Goal: Complete application form

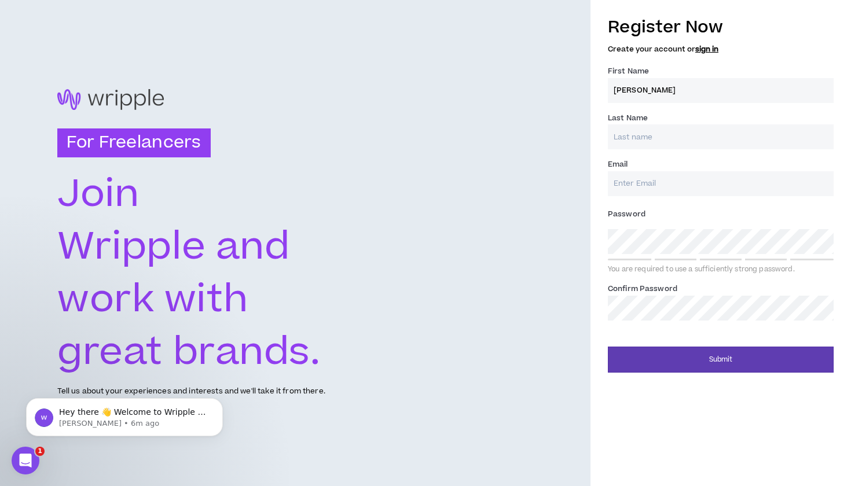
type input "[PERSON_NAME]"
type input "Bhoond [PERSON_NAME]"
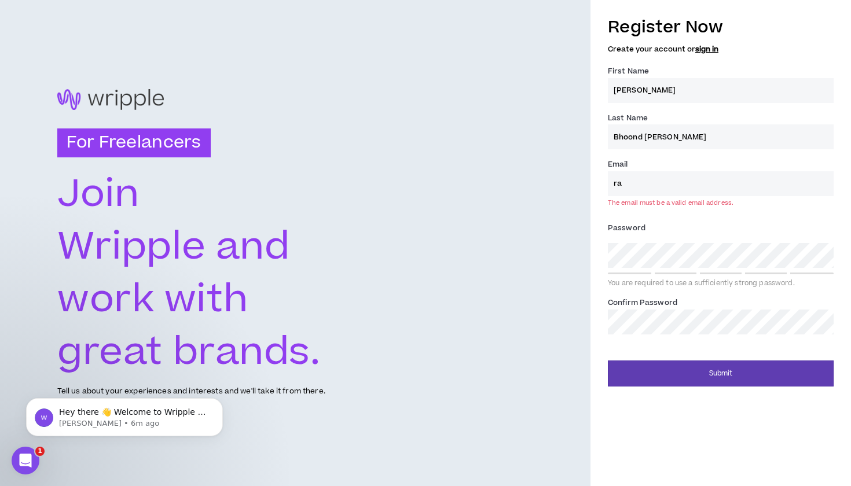
type input "r"
type input "[EMAIL_ADDRESS][DOMAIN_NAME]"
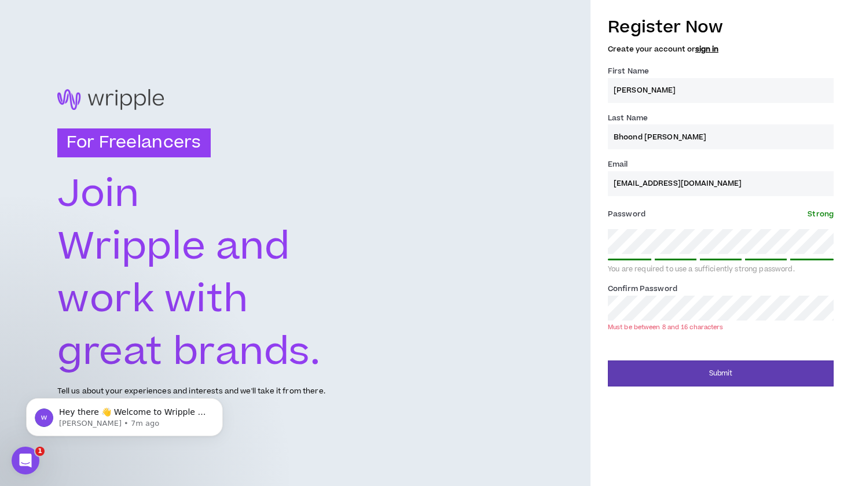
click at [812, 219] on label "Password * Strong" at bounding box center [721, 214] width 226 height 19
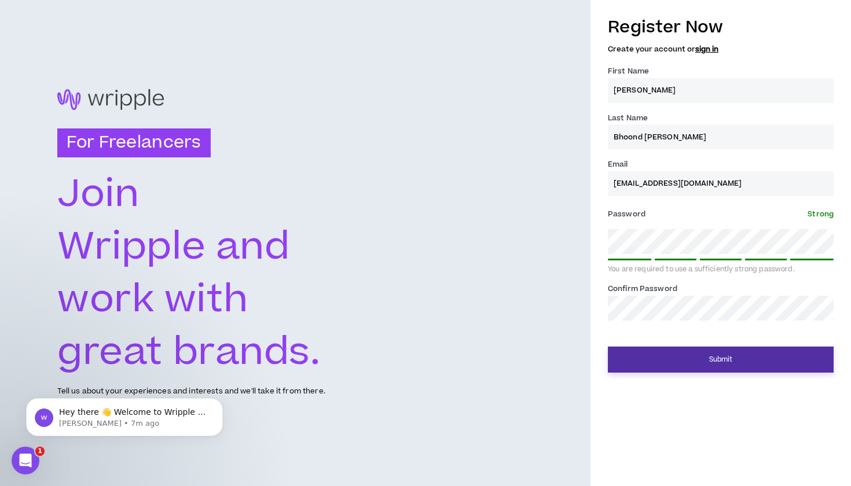
click at [692, 352] on button "Submit" at bounding box center [721, 360] width 226 height 26
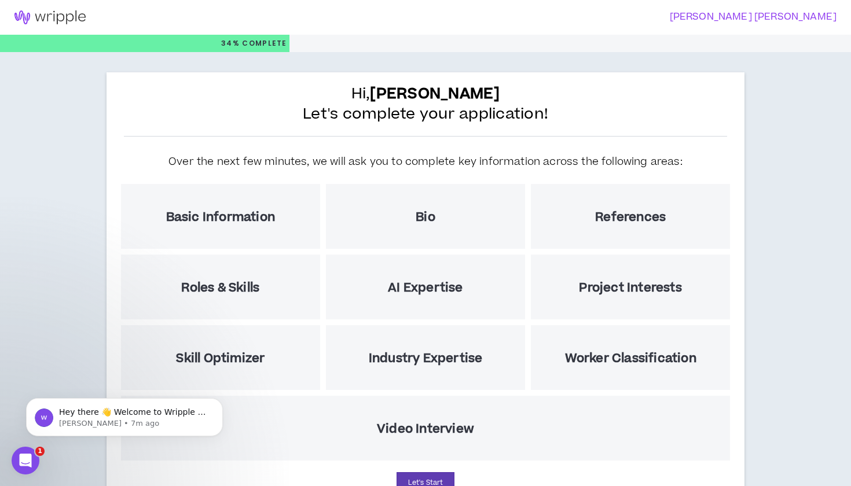
click at [458, 435] on h5 "Video Interview" at bounding box center [425, 429] width 97 height 14
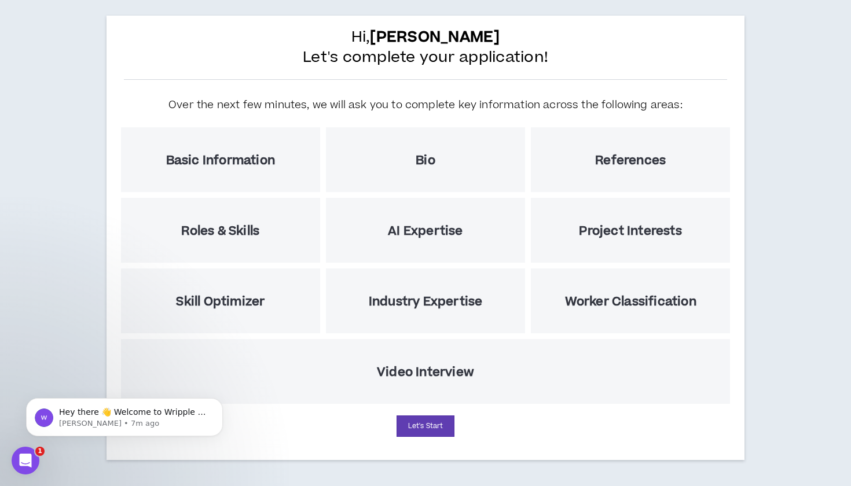
scroll to position [57, 0]
click at [440, 432] on button "Let's Start" at bounding box center [425, 425] width 58 height 21
select select "US"
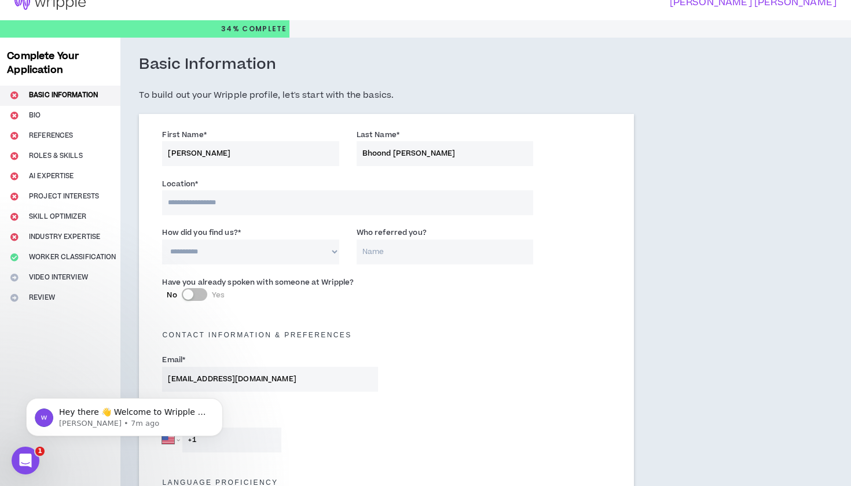
scroll to position [13, 0]
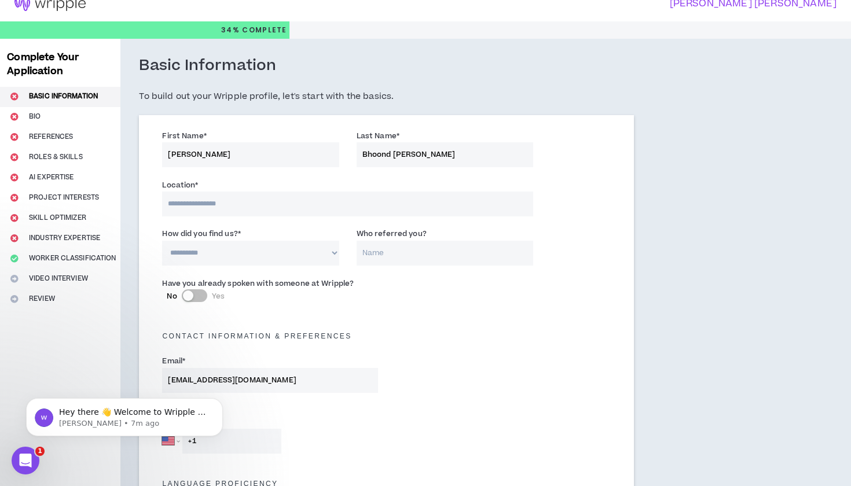
type input "[PERSON_NAME]"
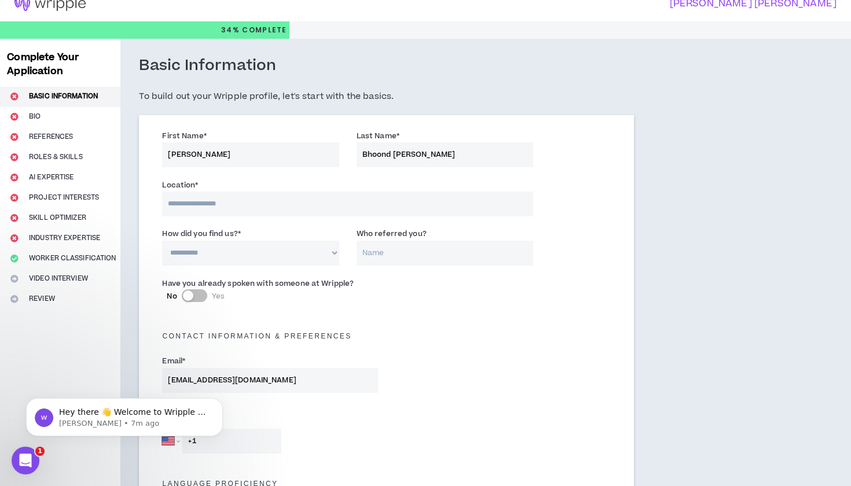
click at [257, 206] on input at bounding box center [347, 204] width 371 height 25
type input "******"
select select "*"
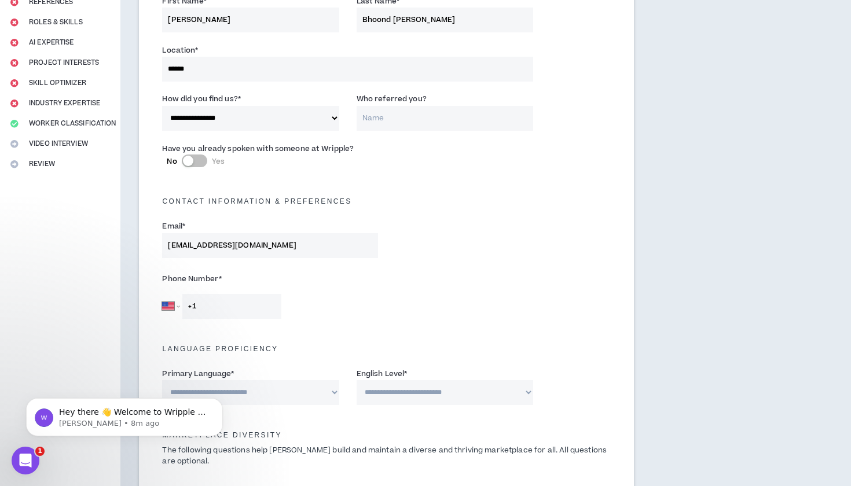
scroll to position [164, 0]
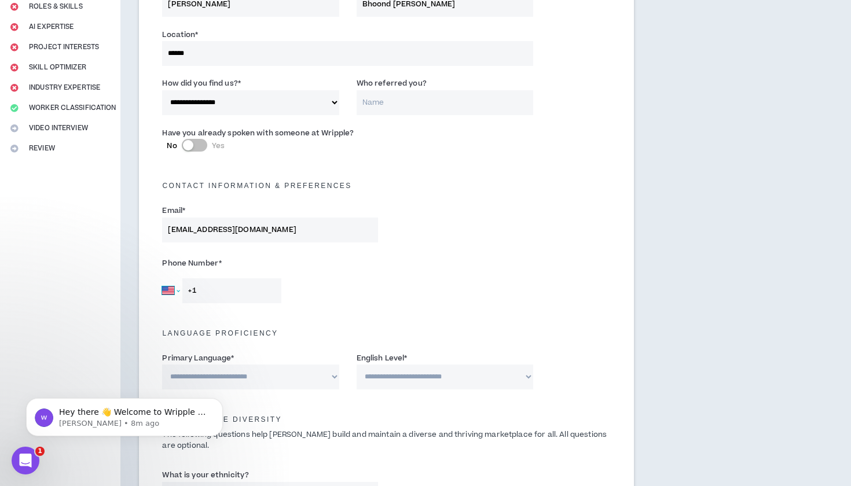
select select "DE"
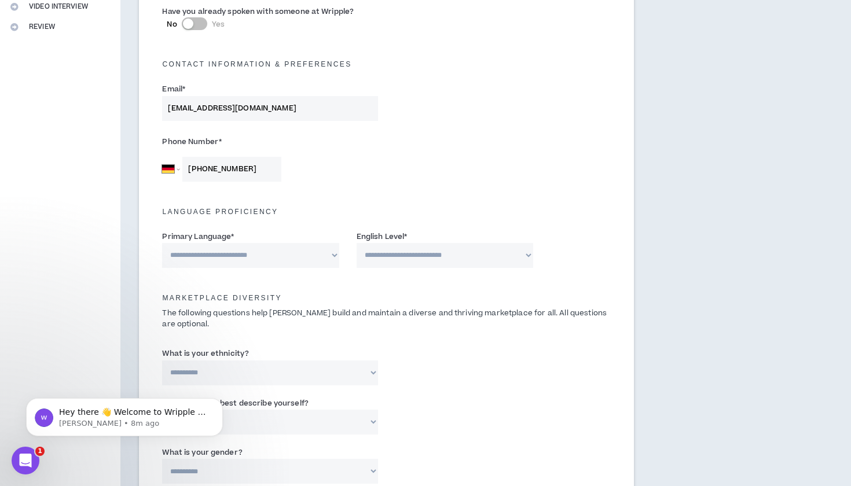
scroll to position [286, 0]
type input "[PHONE_NUMBER]"
select select "*******"
select select "*"
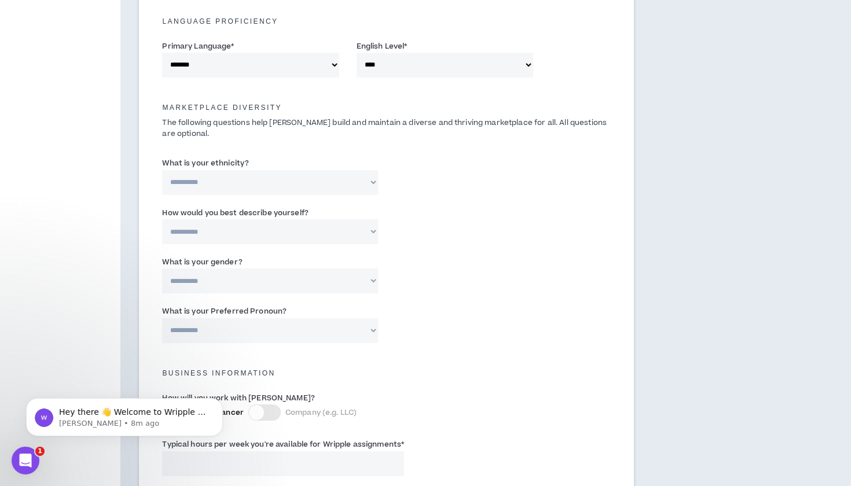
scroll to position [477, 0]
drag, startPoint x: 248, startPoint y: 158, endPoint x: 208, endPoint y: 158, distance: 39.9
click at [207, 158] on label "What is your ethnicity?" at bounding box center [205, 162] width 87 height 19
click at [207, 169] on select "**********" at bounding box center [269, 181] width 215 height 25
drag, startPoint x: 209, startPoint y: 158, endPoint x: 249, endPoint y: 156, distance: 39.4
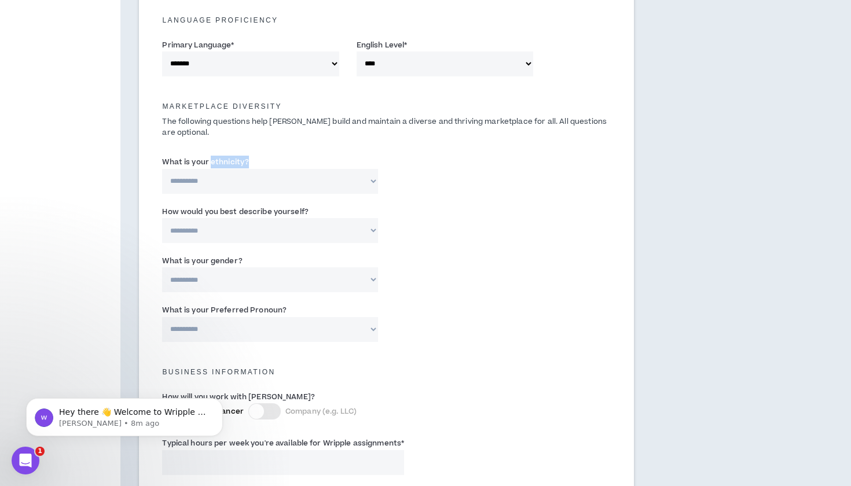
click at [249, 156] on div "**********" at bounding box center [269, 175] width 215 height 38
click at [251, 156] on div "**********" at bounding box center [269, 175] width 215 height 38
drag, startPoint x: 251, startPoint y: 156, endPoint x: 163, endPoint y: 157, distance: 87.4
click at [163, 157] on div "**********" at bounding box center [269, 175] width 215 height 38
copy label "What is your ethnicity?"
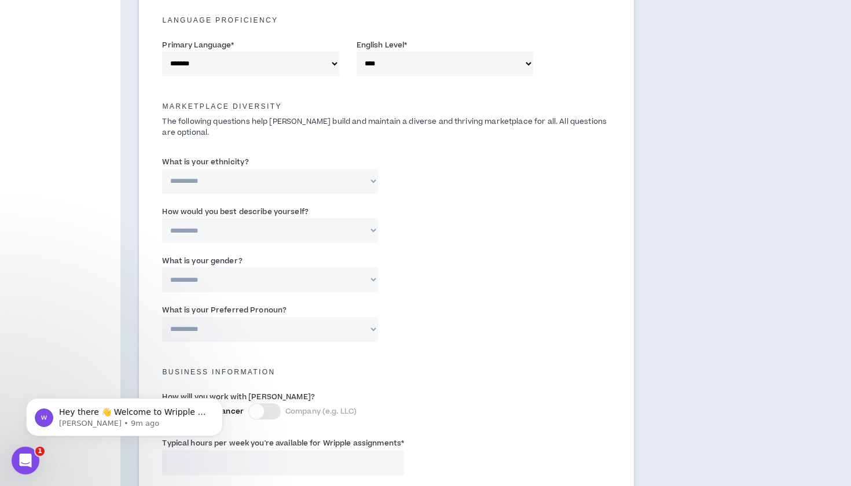
select select "**********"
click at [431, 178] on input "Please specify *" at bounding box center [464, 181] width 138 height 25
paste input "South Asian"
type input "South Asian"
select select "*****"
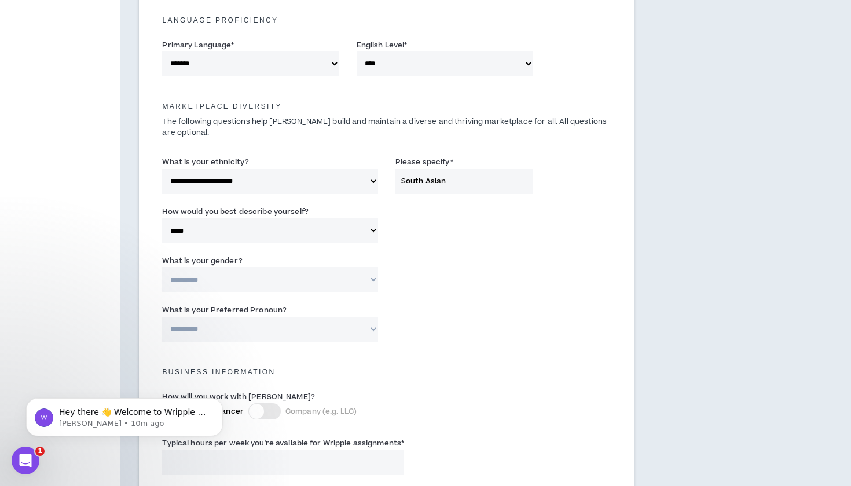
select select "***"
select select "**********"
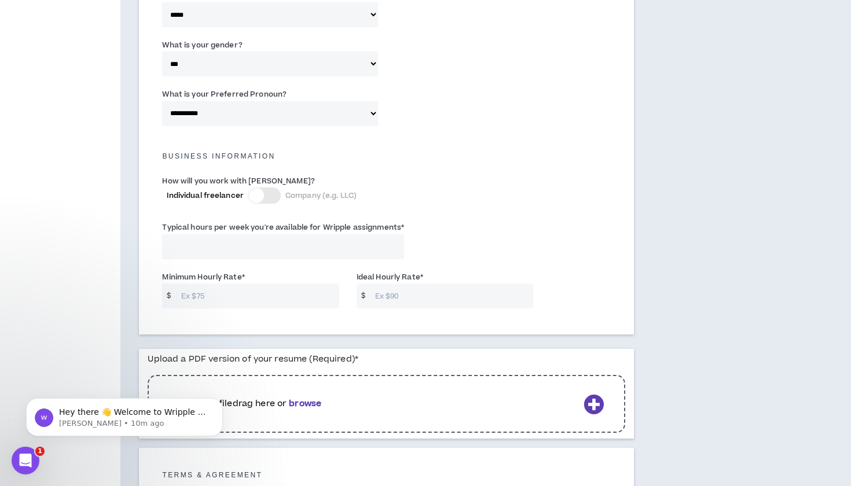
scroll to position [694, 0]
click at [255, 240] on input "Typical hours per week you're available for Wripple assignments *" at bounding box center [283, 245] width 242 height 25
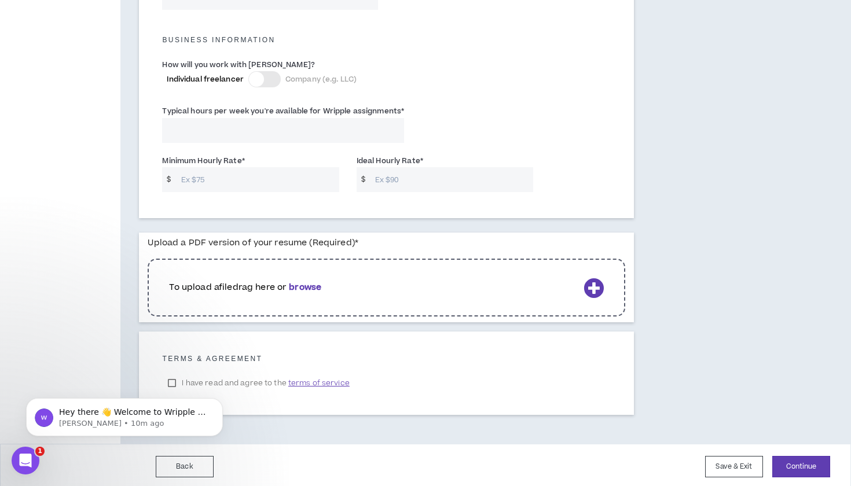
scroll to position [808, 0]
type input "40"
click at [251, 176] on input "Minimum Hourly Rate *" at bounding box center [257, 180] width 164 height 25
click at [175, 174] on input "Minimum Hourly Rate *" at bounding box center [257, 180] width 164 height 25
click at [171, 175] on span "$" at bounding box center [168, 180] width 13 height 25
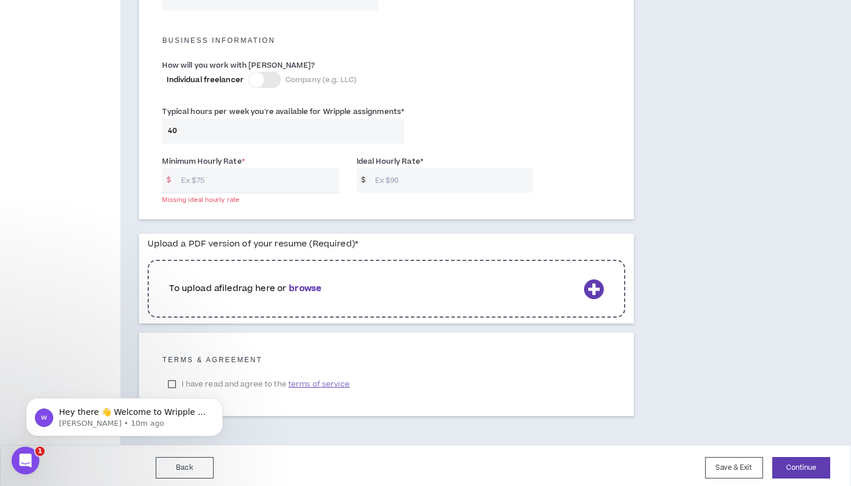
click at [165, 175] on span "$" at bounding box center [168, 180] width 13 height 25
click at [226, 178] on input "Minimum Hourly Rate *" at bounding box center [257, 180] width 164 height 25
type input "20"
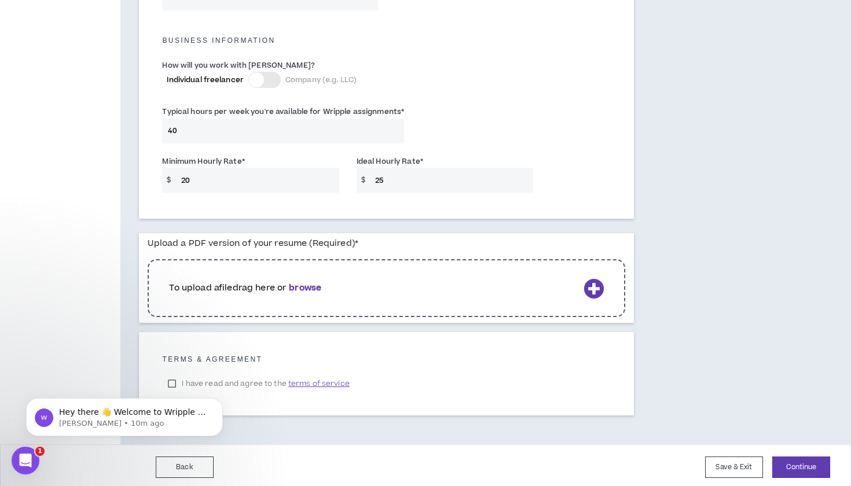
type input "25"
click at [329, 282] on p "To upload a file drag here or browse" at bounding box center [374, 288] width 410 height 13
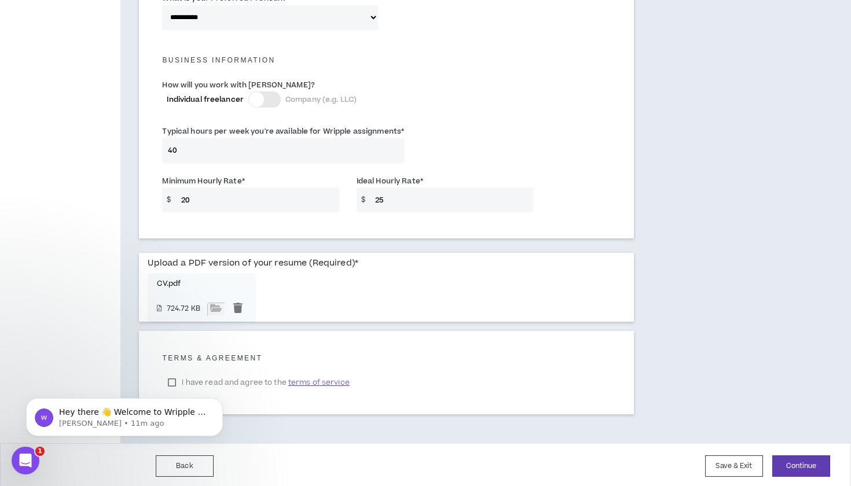
scroll to position [787, 0]
click html "Hey there 👋 Welcome to Wripple 🙌 Take a look around! If you have any questions,…"
click at [196, 382] on body "Hey there 👋 Welcome to Wripple 🙌 Take a look around! If you have any questions,…" at bounding box center [124, 414] width 222 height 72
click at [168, 381] on body "Hey there 👋 Welcome to Wripple 🙌 Take a look around! If you have any questions,…" at bounding box center [124, 414] width 222 height 72
click at [170, 380] on body "Hey there 👋 Welcome to Wripple 🙌 Take a look around! If you have any questions,…" at bounding box center [124, 414] width 222 height 72
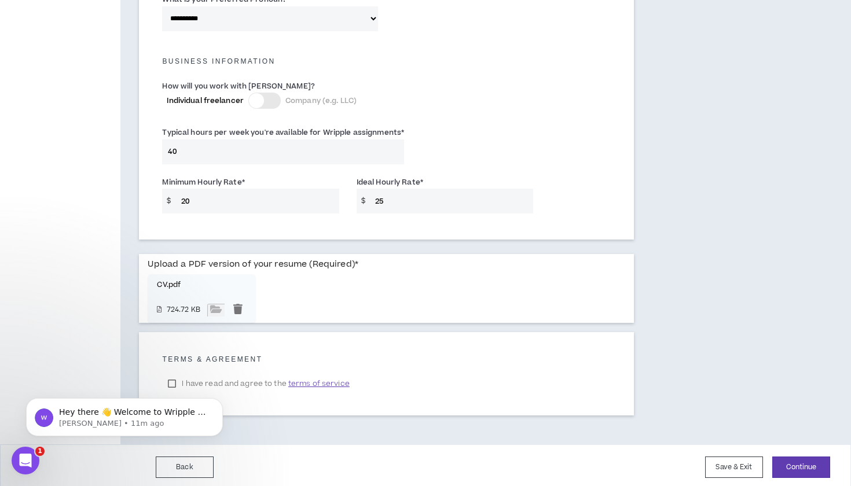
click at [173, 379] on div "Hey there 👋 Welcome to Wripple 🙌 Take a look around! If you have any questions,…" at bounding box center [124, 364] width 213 height 145
click at [801, 465] on button "Continue" at bounding box center [801, 467] width 58 height 21
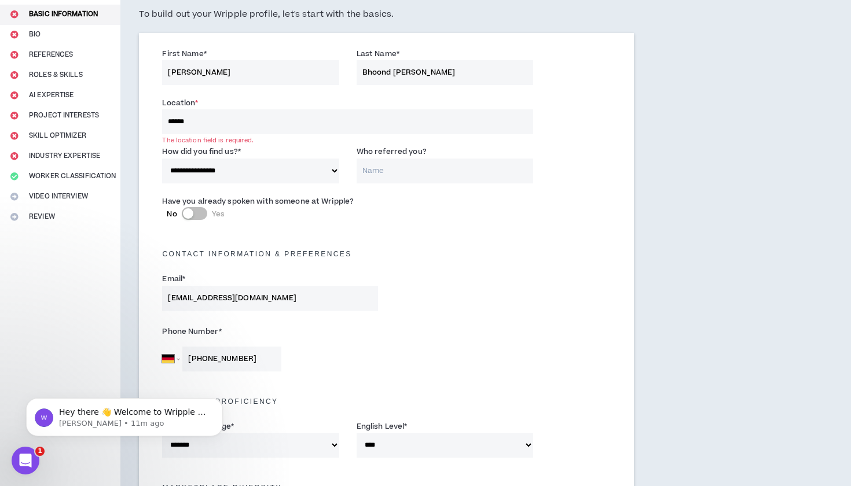
scroll to position [84, 0]
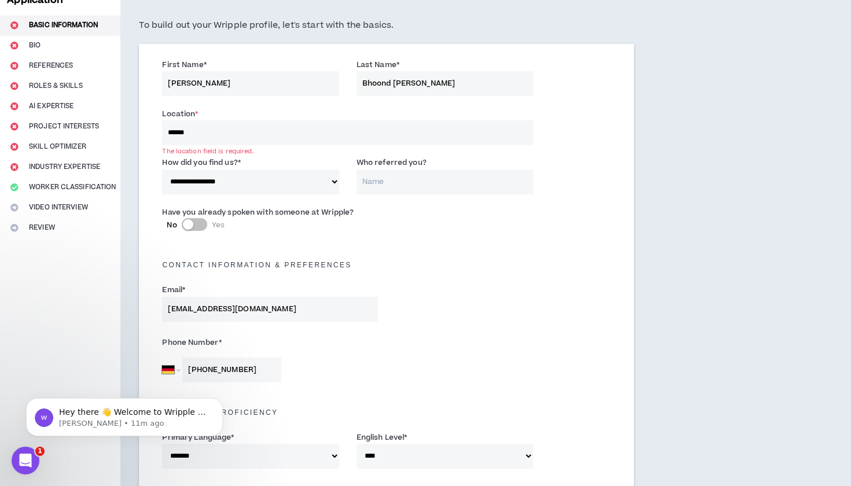
select select "*"
click at [378, 176] on input "Who referred you?" at bounding box center [444, 182] width 176 height 25
click at [241, 133] on input "******" at bounding box center [347, 132] width 371 height 25
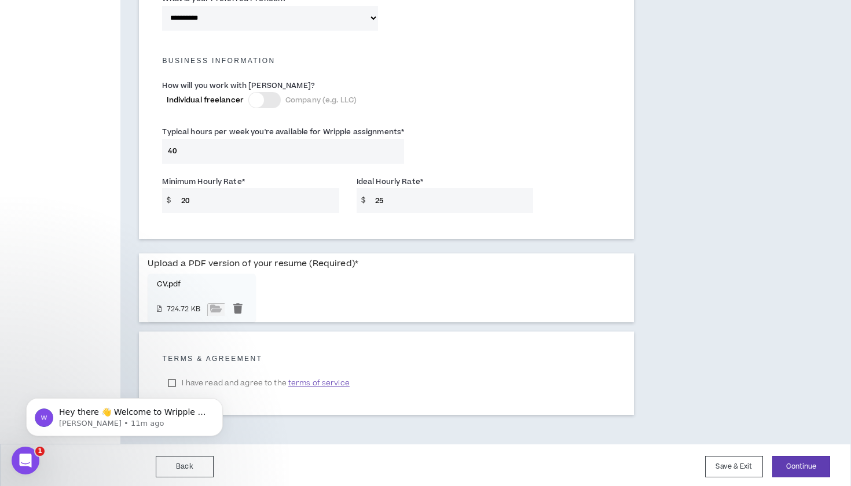
scroll to position [789, 0]
click at [798, 457] on button "Continue" at bounding box center [801, 467] width 58 height 21
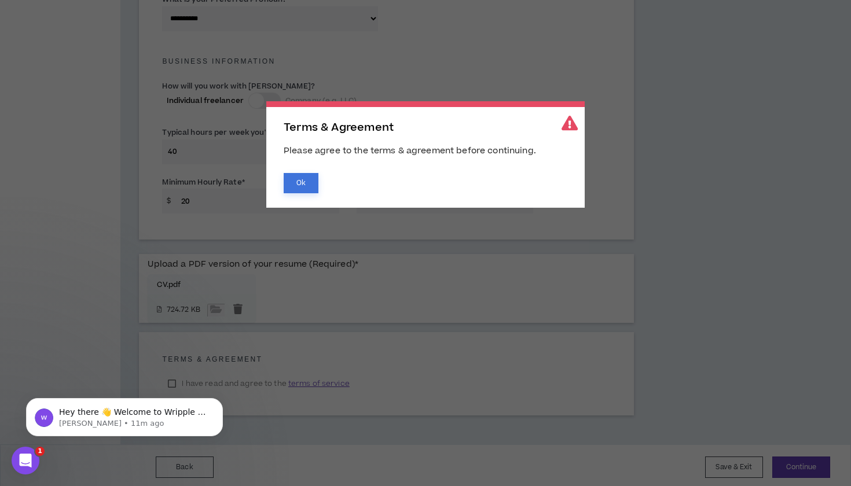
click at [299, 179] on button "Ok" at bounding box center [301, 183] width 35 height 20
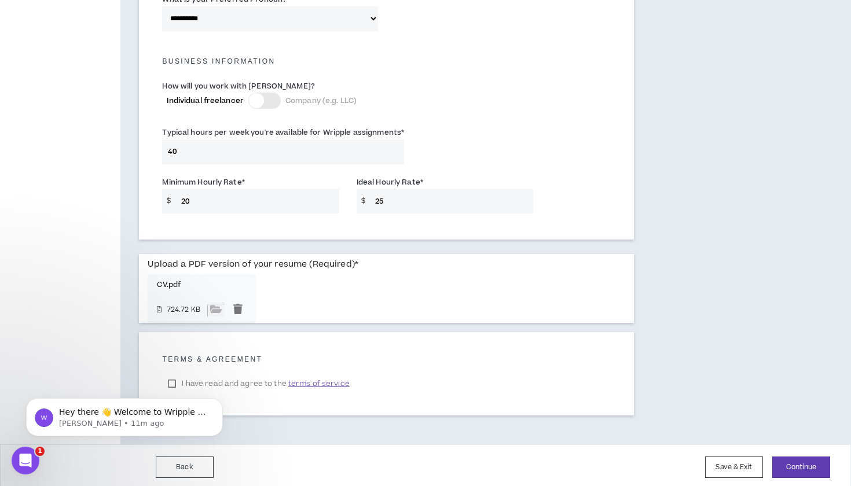
click html "Hey there 👋 Welcome to Wripple 🙌 Take a look around! If you have any questions,…"
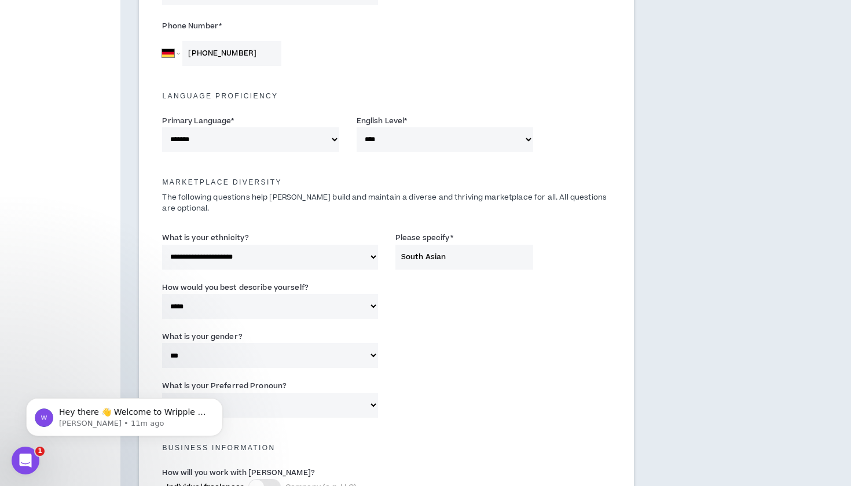
scroll to position [462, 0]
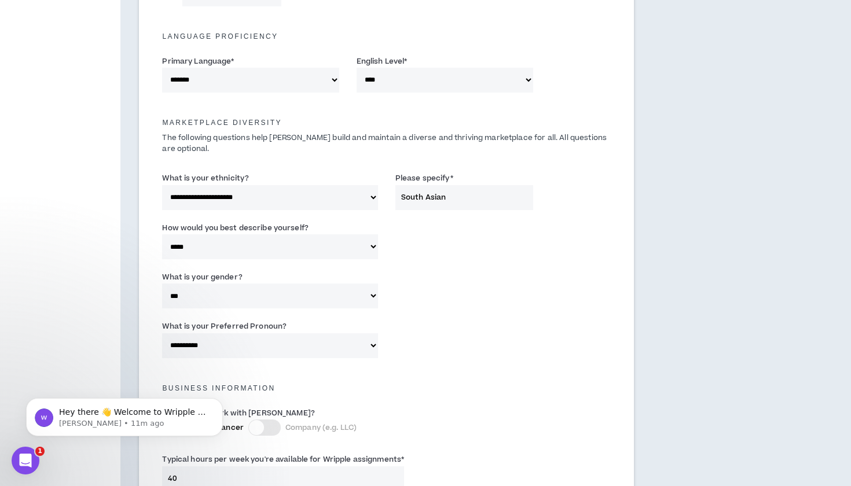
click at [91, 458] on div "Complete Your Application Basic Information Bio References Roles & Skills AI Ex…" at bounding box center [60, 180] width 120 height 1181
click at [111, 429] on div "Hey there 👋 Welcome to Wripple 🙌 Take a look around! If you have any questions,…" at bounding box center [124, 417] width 197 height 38
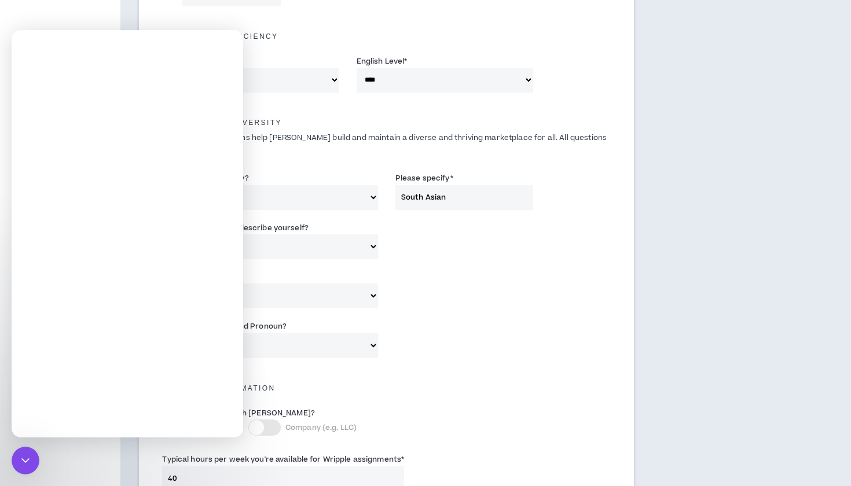
scroll to position [0, 0]
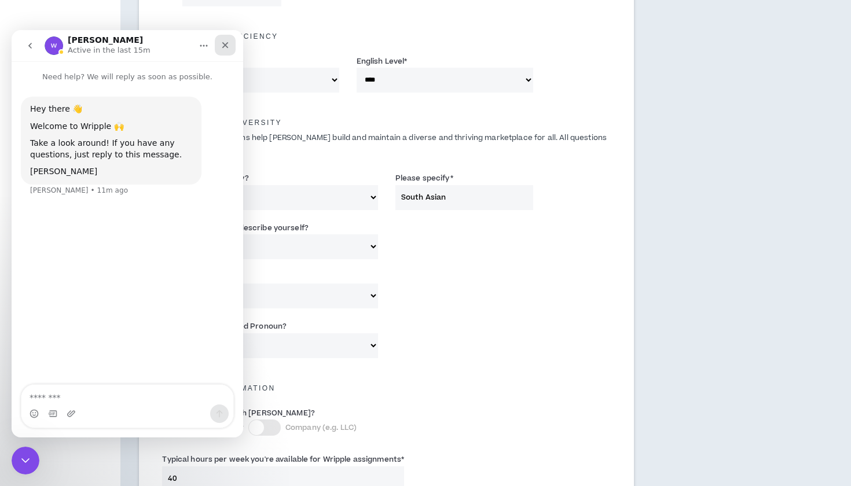
click at [227, 43] on icon "Close" at bounding box center [225, 45] width 6 height 6
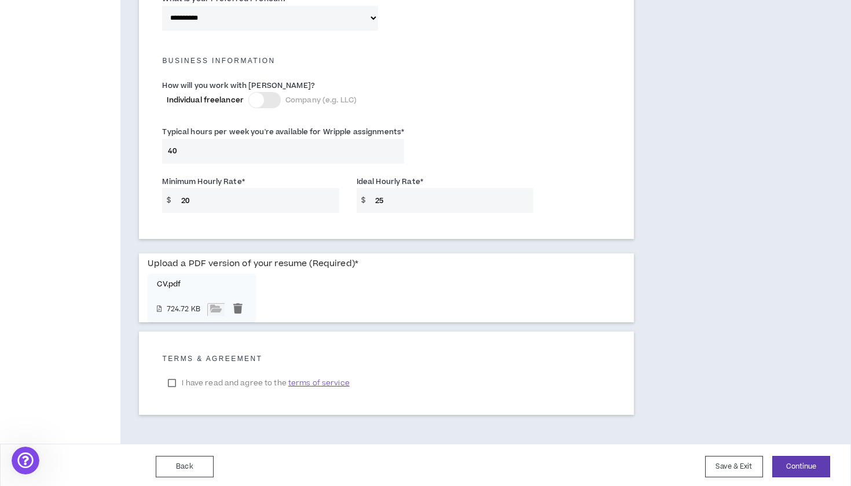
scroll to position [789, 0]
click at [171, 378] on label "I have read and agree to the terms of service" at bounding box center [258, 383] width 193 height 17
click at [796, 463] on button "Continue" at bounding box center [801, 467] width 58 height 21
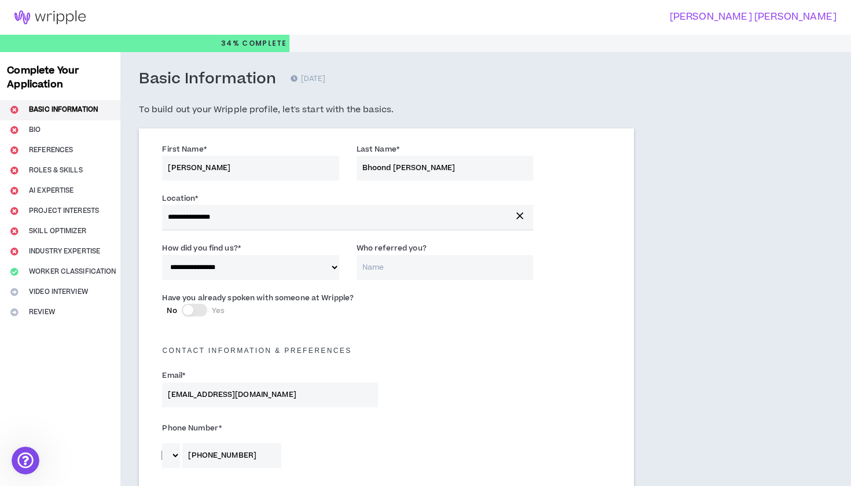
scroll to position [0, 0]
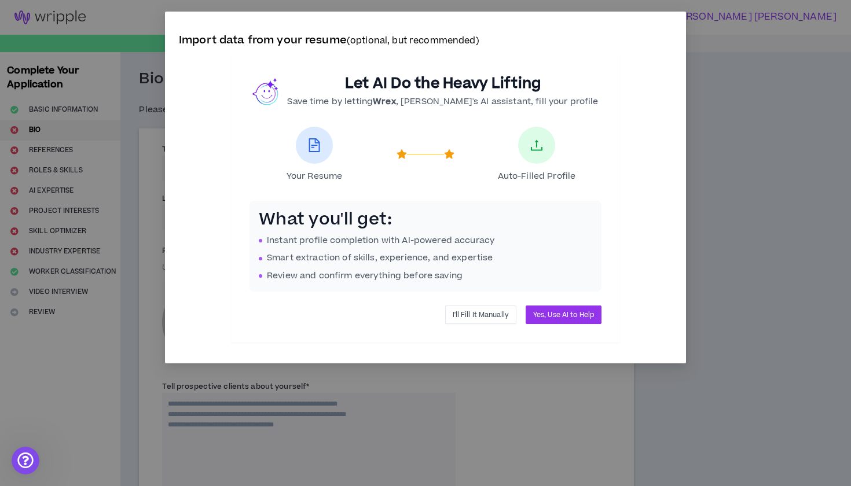
click at [505, 316] on span "I'll Fill It Manually" at bounding box center [480, 315] width 56 height 11
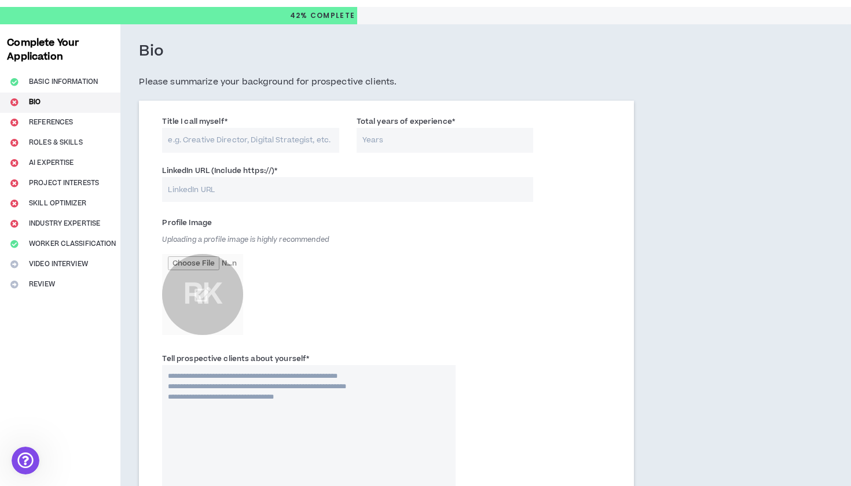
scroll to position [28, 0]
click at [214, 132] on input "Title I call myself *" at bounding box center [250, 140] width 176 height 25
type input "Photographer"
click at [411, 138] on input "Total years of experience *" at bounding box center [444, 140] width 176 height 25
type input "10"
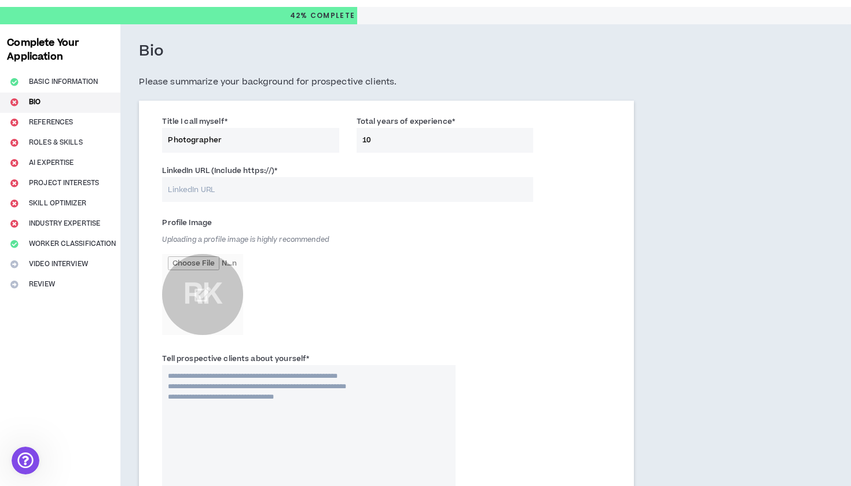
click at [352, 187] on input "LinkedIn URL (Include https://) *" at bounding box center [347, 189] width 371 height 25
paste input "[URL][DOMAIN_NAME]"
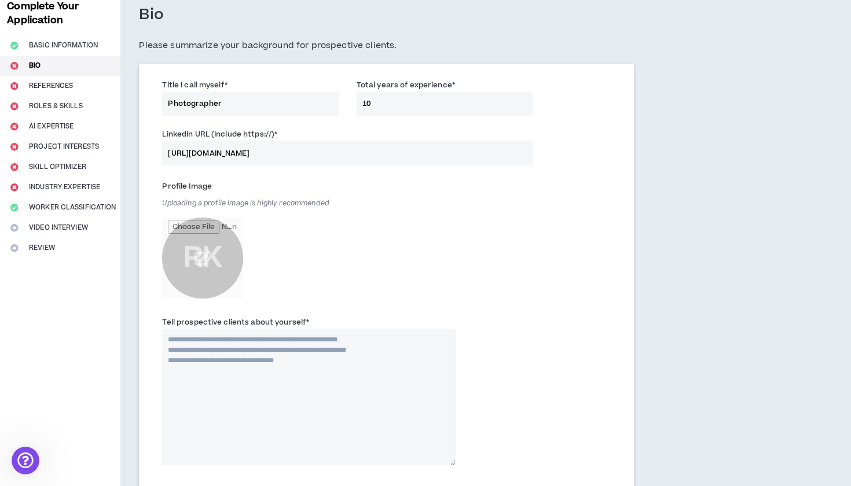
scroll to position [87, 0]
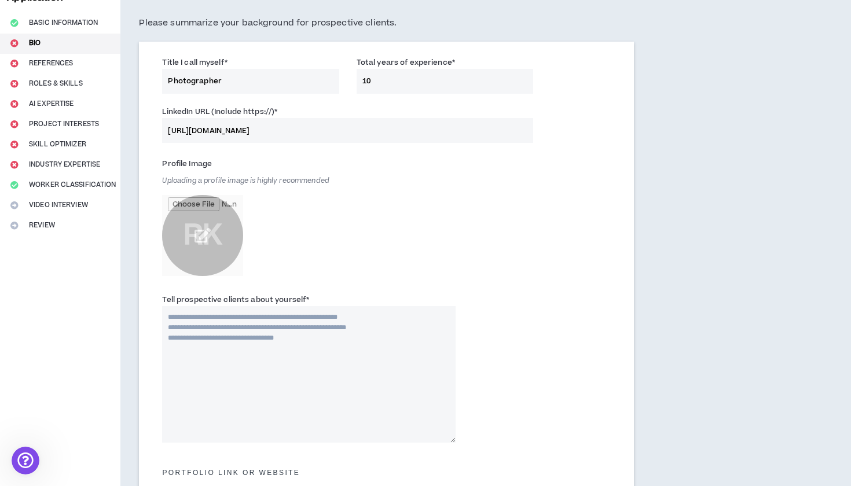
type input "[URL][DOMAIN_NAME]"
click at [187, 226] on input "file" at bounding box center [202, 235] width 81 height 81
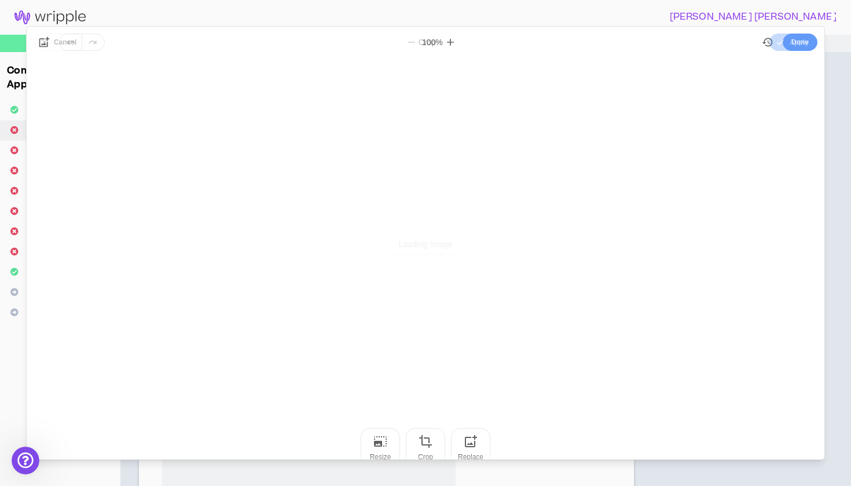
scroll to position [227, 0]
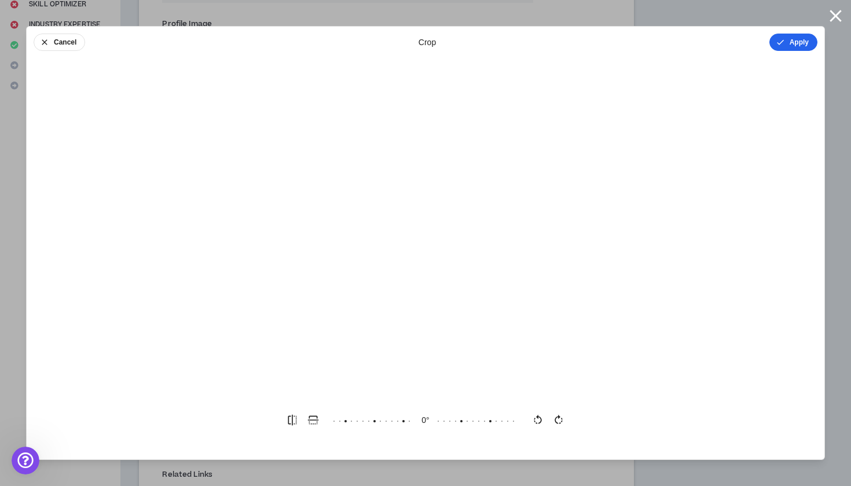
click at [795, 41] on button "Apply" at bounding box center [793, 42] width 48 height 17
click at [798, 41] on button "Done" at bounding box center [799, 42] width 35 height 17
click at [806, 46] on button "Done" at bounding box center [799, 42] width 35 height 17
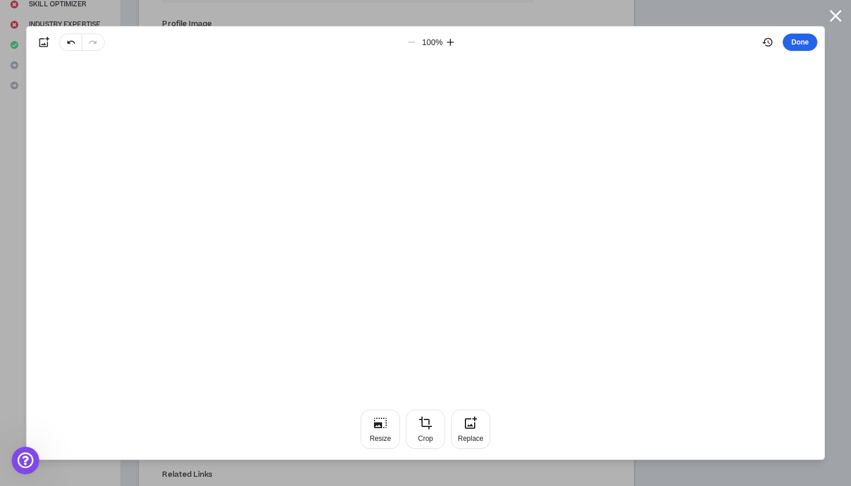
click at [806, 46] on button "Done" at bounding box center [799, 42] width 35 height 17
click at [806, 49] on button "Done" at bounding box center [799, 42] width 35 height 17
click at [836, 9] on icon "button" at bounding box center [835, 16] width 20 height 20
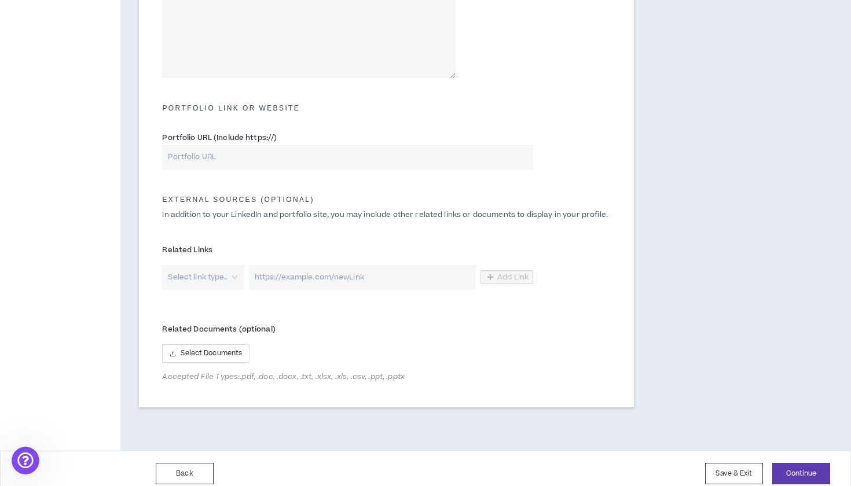
scroll to position [455, 0]
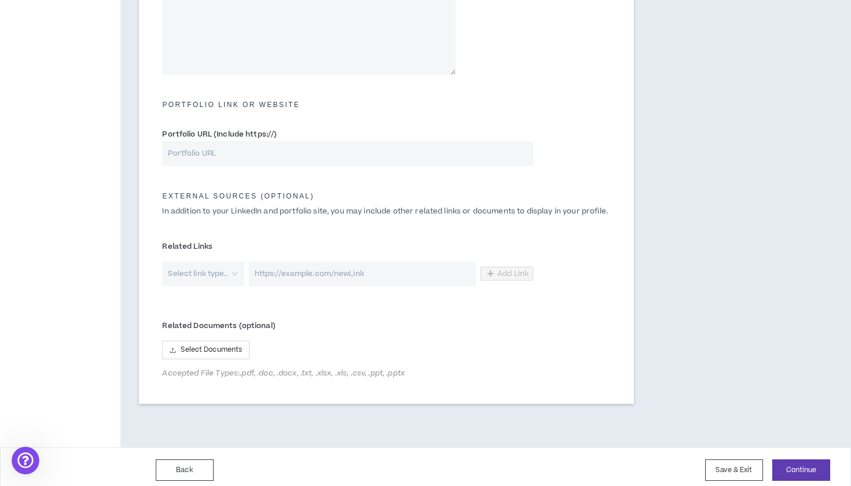
click at [455, 162] on input "Portfolio URL (Include https://)" at bounding box center [347, 153] width 371 height 25
click at [293, 268] on input "url" at bounding box center [362, 274] width 227 height 25
paste input "[URL][DOMAIN_NAME]"
type input "[URL][DOMAIN_NAME]"
click at [208, 277] on input "search" at bounding box center [198, 274] width 61 height 25
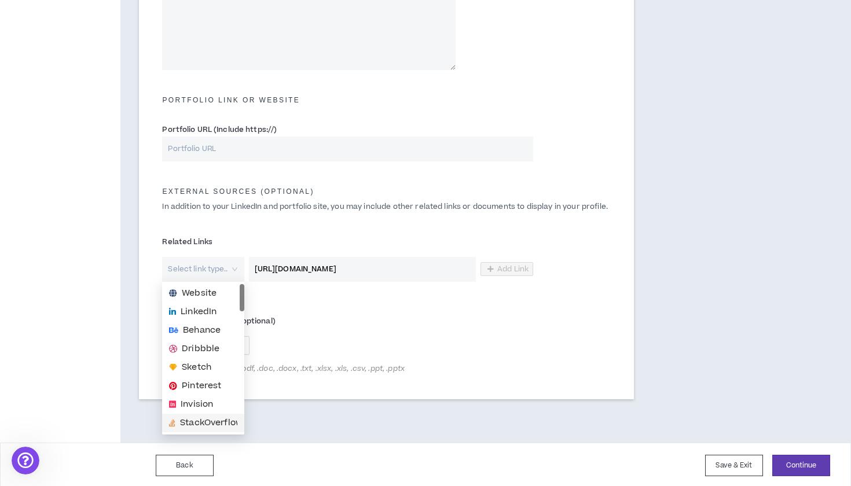
scroll to position [434, 0]
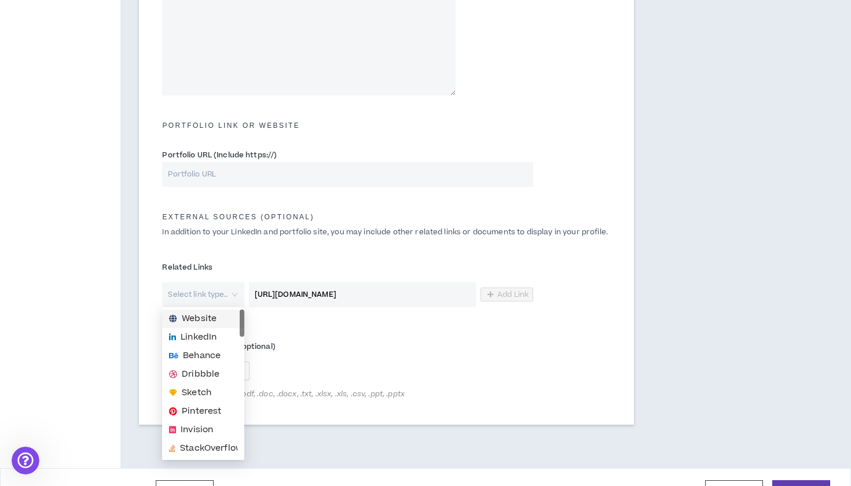
click at [215, 322] on span "Website" at bounding box center [199, 318] width 35 height 13
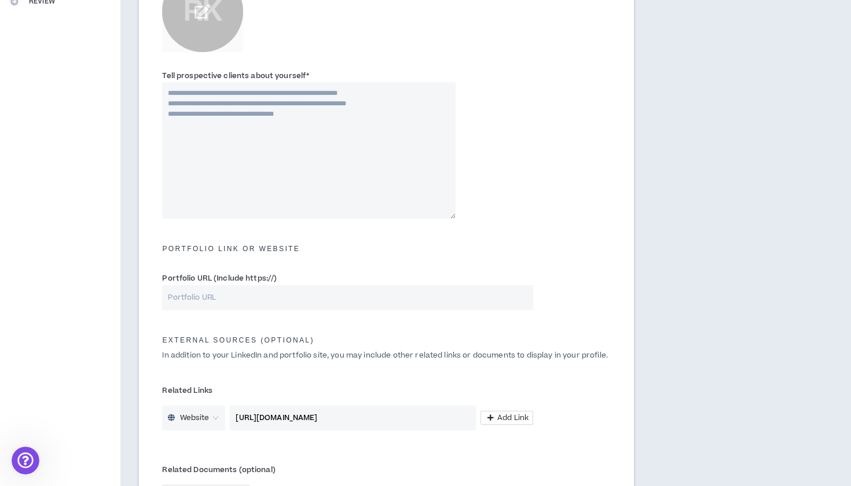
scroll to position [310, 0]
click at [296, 306] on input "Portfolio URL (Include https://)" at bounding box center [347, 298] width 371 height 25
paste input "[URL][DOMAIN_NAME]"
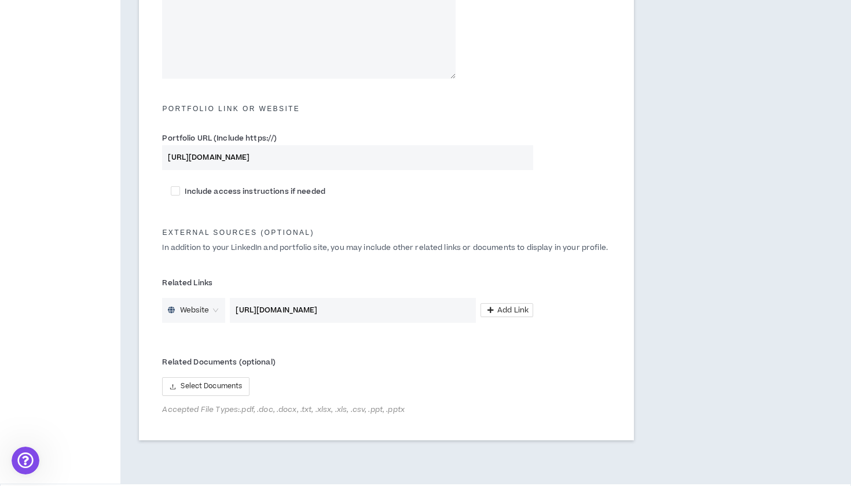
scroll to position [469, 0]
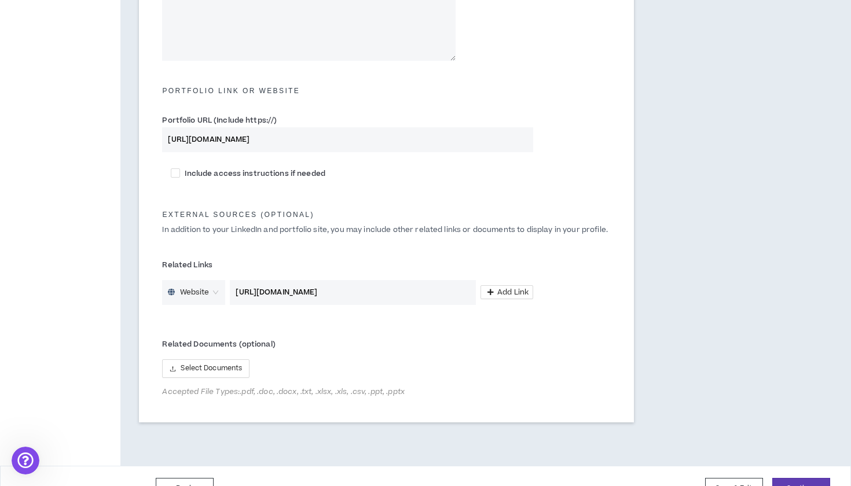
type input "[URL][DOMAIN_NAME]"
click at [340, 293] on input "[URL][DOMAIN_NAME]" at bounding box center [353, 292] width 246 height 25
click at [297, 353] on div "Related Documents (optional) Select Documents Accepted File Types: .pdf, .doc, …" at bounding box center [347, 365] width 371 height 61
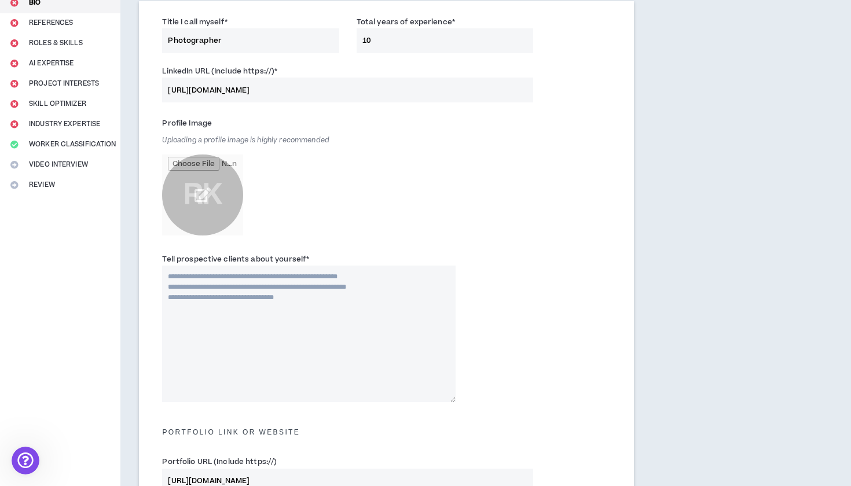
scroll to position [128, 0]
click at [297, 310] on textarea "Tell prospective clients about yourself *" at bounding box center [308, 332] width 293 height 137
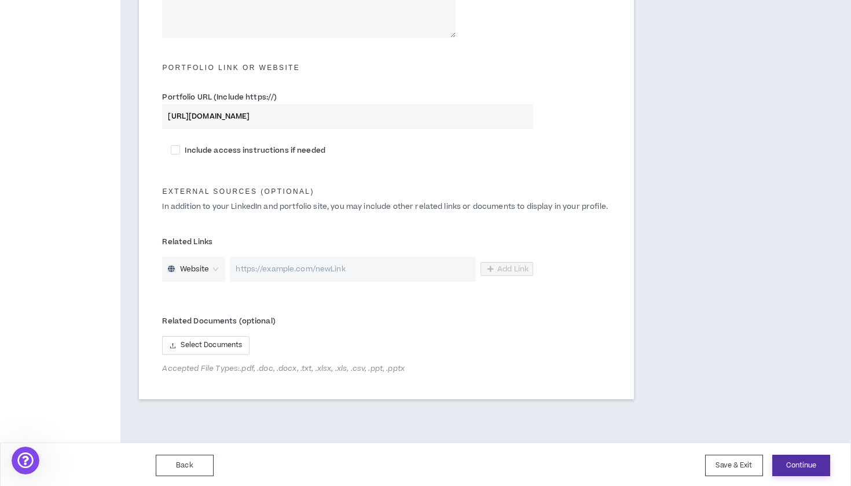
click at [788, 458] on button "Continue" at bounding box center [801, 465] width 58 height 21
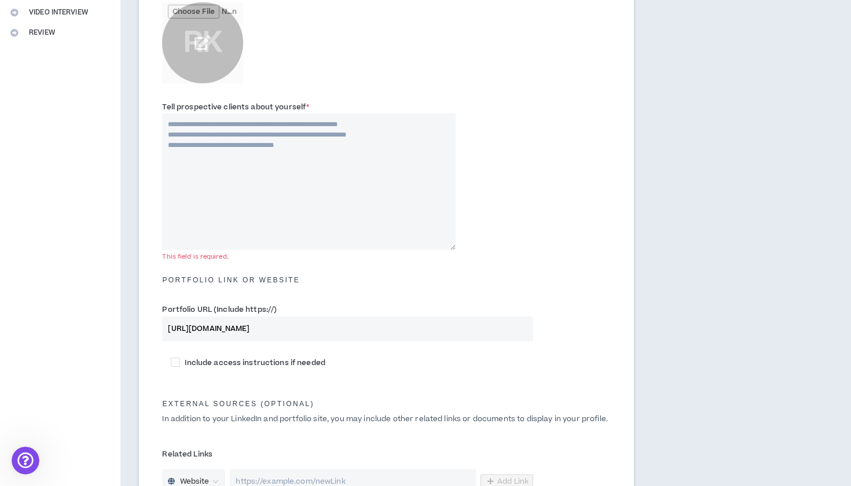
scroll to position [278, 0]
click at [362, 148] on textarea "Tell prospective clients about yourself *" at bounding box center [308, 183] width 293 height 137
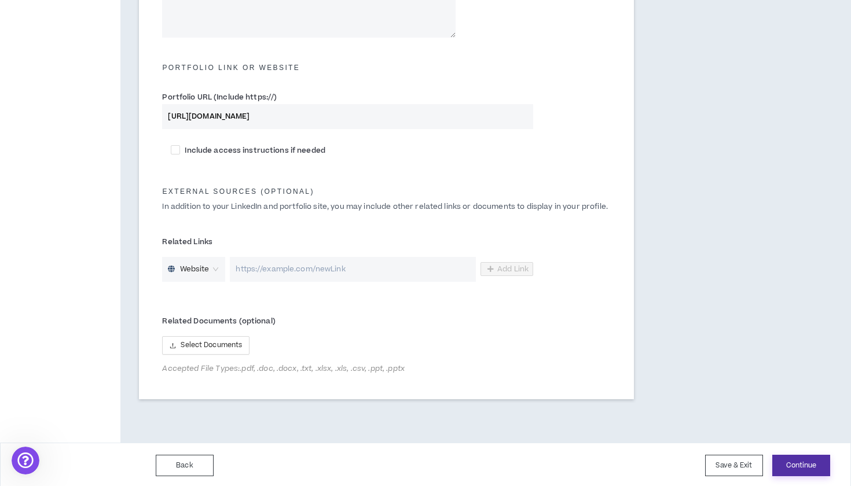
type textarea "**********"
click at [792, 468] on button "Continue" at bounding box center [801, 465] width 58 height 21
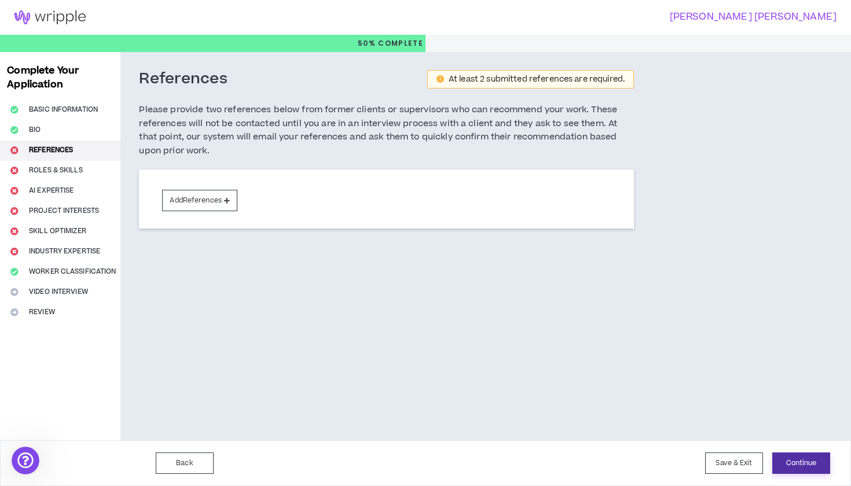
click at [794, 465] on button "Continue" at bounding box center [801, 462] width 58 height 21
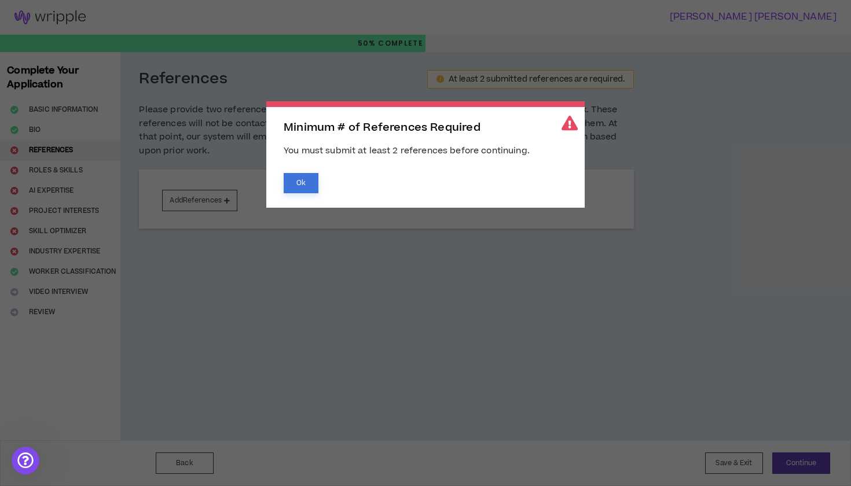
click at [310, 187] on button "Ok" at bounding box center [301, 183] width 35 height 20
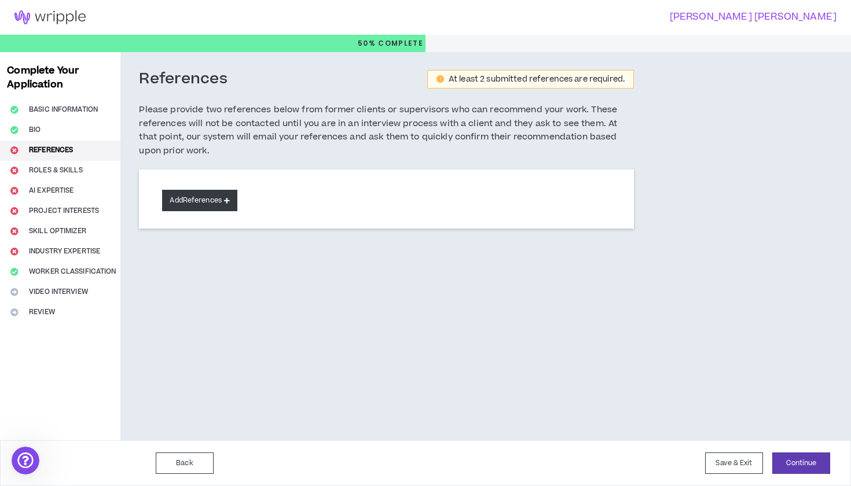
click at [170, 190] on button "Add References" at bounding box center [199, 200] width 75 height 21
